Goal: Check status: Verify the current state of an ongoing process or item

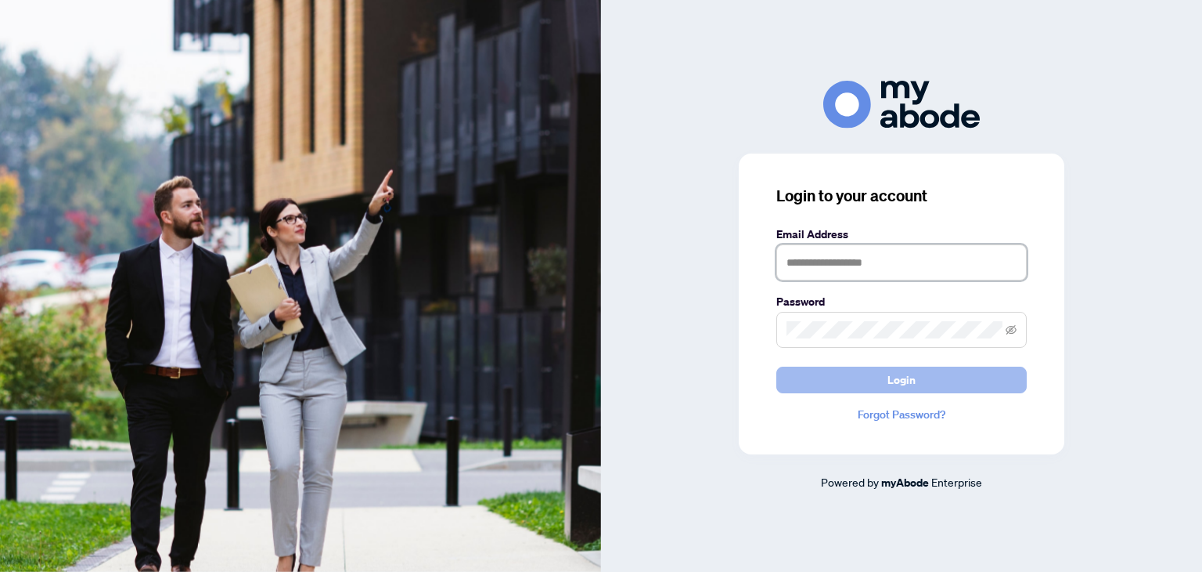
type input "**********"
click at [818, 372] on button "Login" at bounding box center [902, 379] width 251 height 27
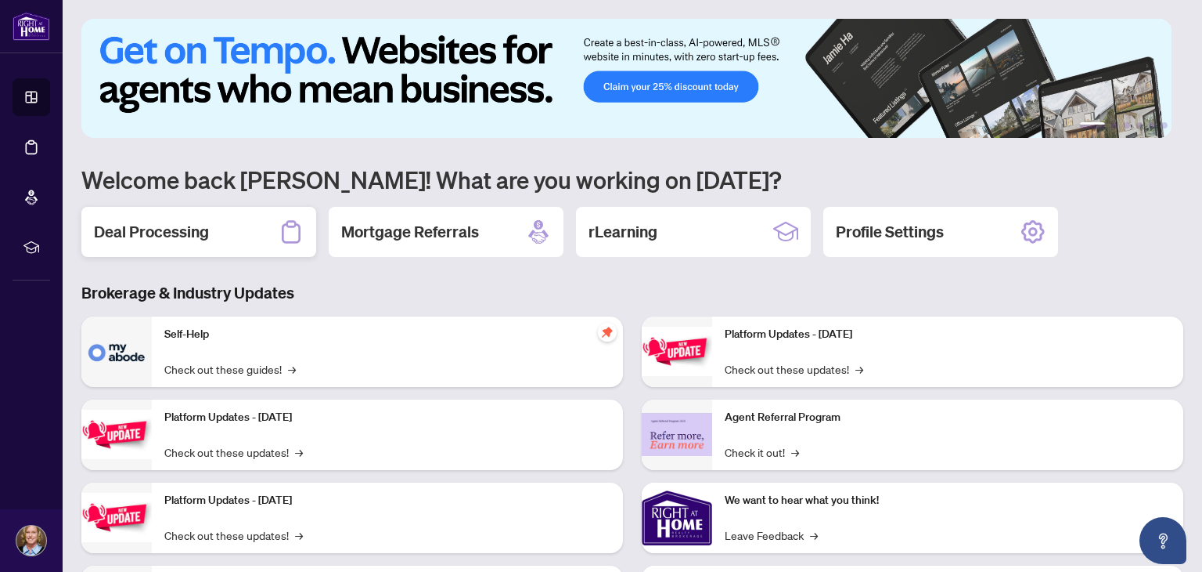
click at [153, 243] on div "Deal Processing" at bounding box center [198, 232] width 235 height 50
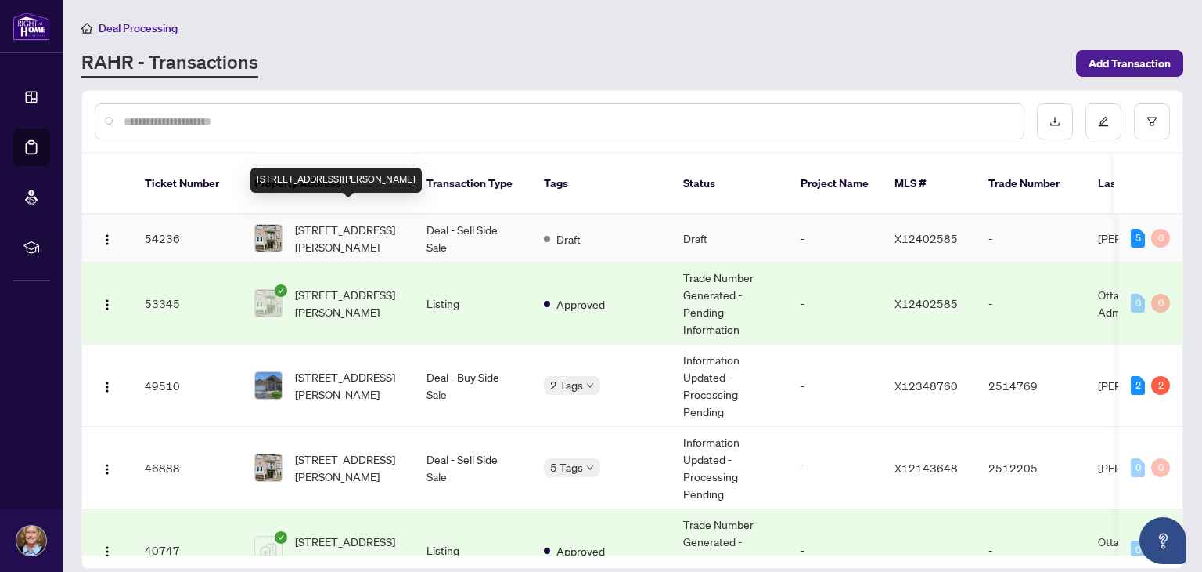
click at [321, 223] on span "[STREET_ADDRESS][PERSON_NAME]" at bounding box center [348, 238] width 106 height 34
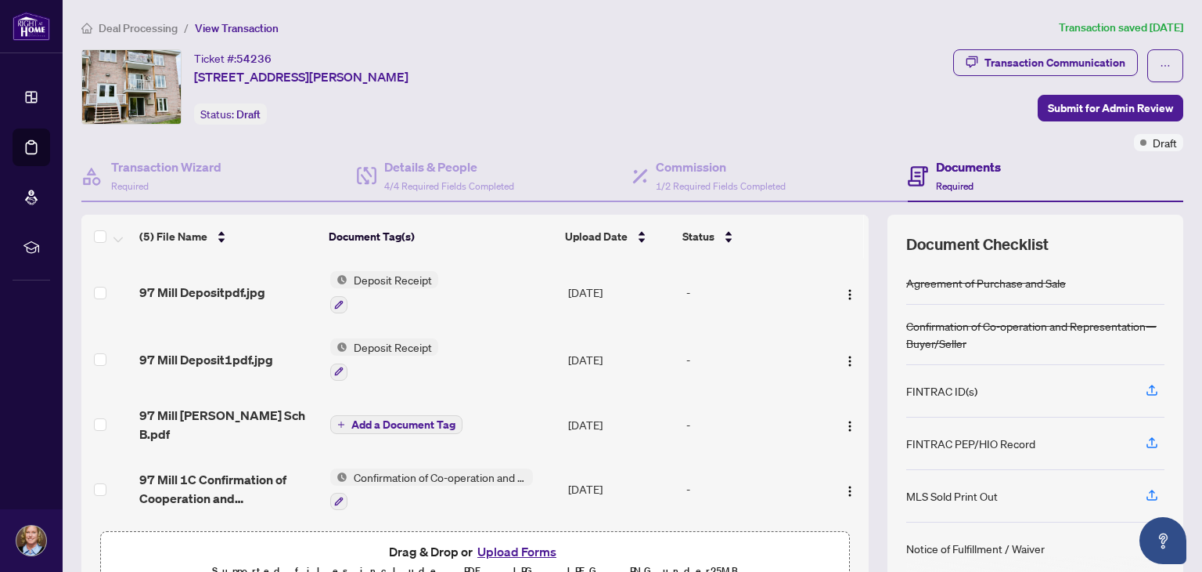
scroll to position [54, 0]
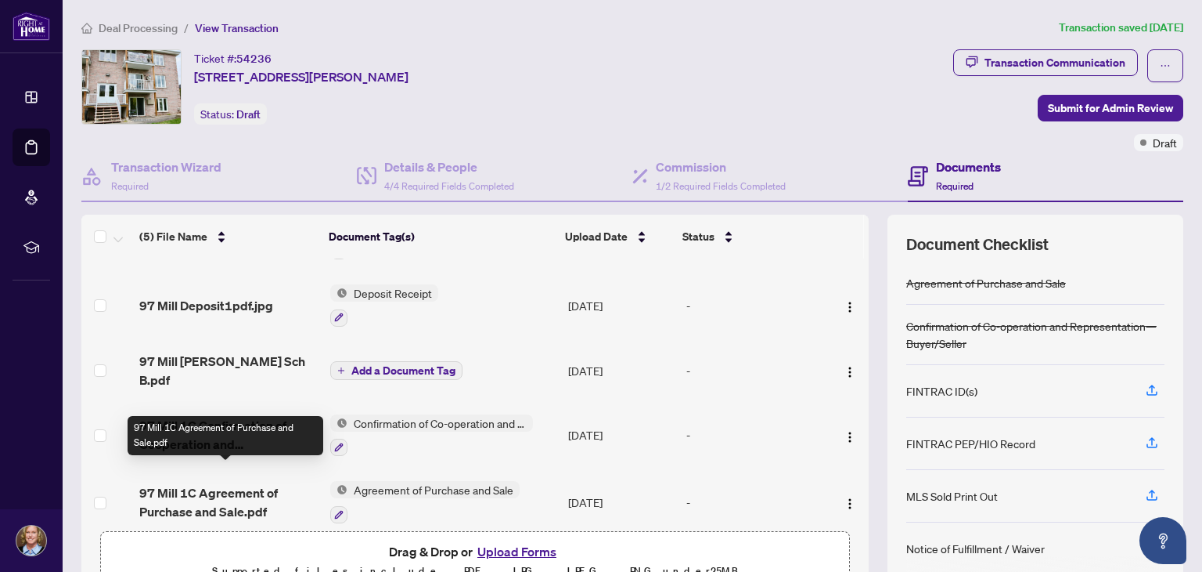
click at [205, 483] on span "97 Mill 1C Agreement of Purchase and Sale.pdf" at bounding box center [228, 502] width 178 height 38
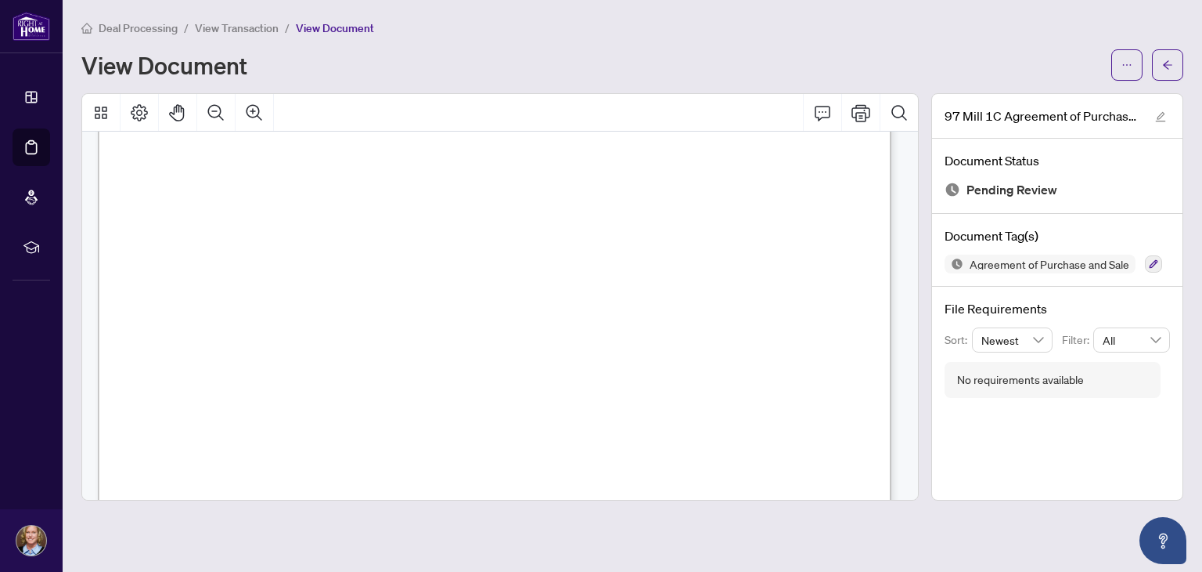
scroll to position [6654, 0]
